Goal: Information Seeking & Learning: Understand process/instructions

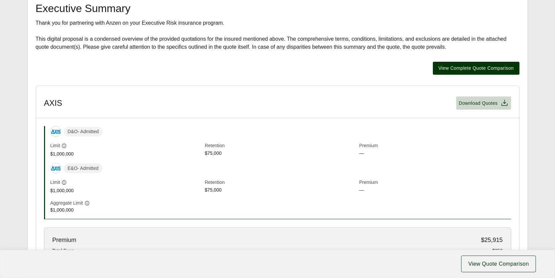
scroll to position [390, 0]
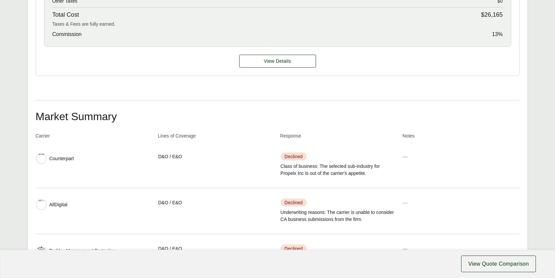
click at [271, 65] on div "View Details" at bounding box center [277, 61] width 483 height 29
click at [270, 61] on span "View Details" at bounding box center [277, 61] width 27 height 7
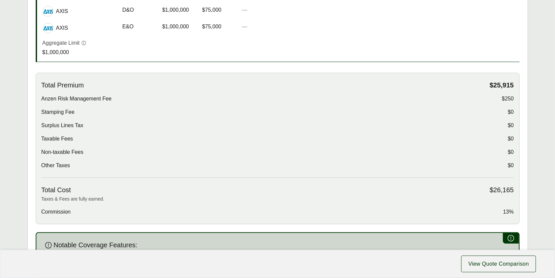
scroll to position [433, 0]
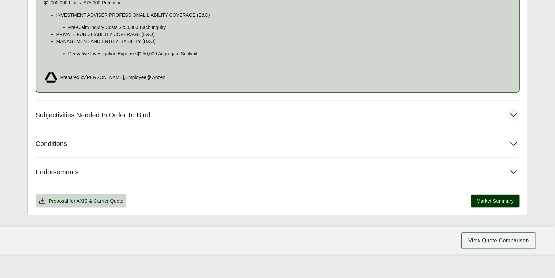
click at [150, 121] on button "Subjectivities Needed In Order To Bind" at bounding box center [278, 115] width 484 height 28
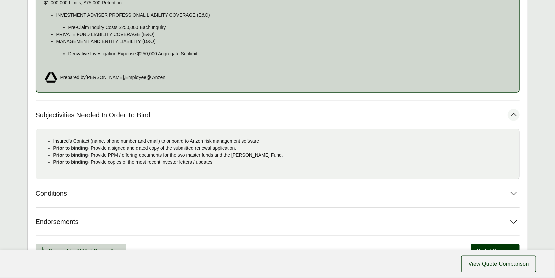
drag, startPoint x: 225, startPoint y: 162, endPoint x: 50, endPoint y: 140, distance: 176.0
click at [50, 140] on ul "Insured's Contact (name, phone number and email) to onboard to Anzen risk manag…" at bounding box center [277, 151] width 472 height 28
copy ul "Insured's Contact (name, phone number and email) to onboard to Anzen risk manag…"
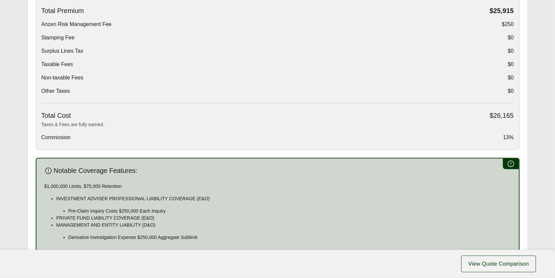
scroll to position [0, 0]
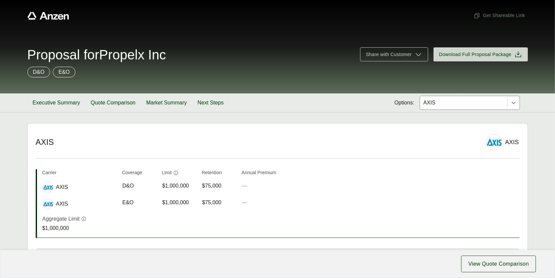
click at [131, 57] on span "Proposal for Propelx Inc" at bounding box center [96, 54] width 139 height 13
drag, startPoint x: 123, startPoint y: 53, endPoint x: 177, endPoint y: 56, distance: 53.8
click at [166, 56] on span "Proposal for Propelx Inc" at bounding box center [96, 54] width 139 height 13
copy span "Propelx Inc"
